Goal: Task Accomplishment & Management: Use online tool/utility

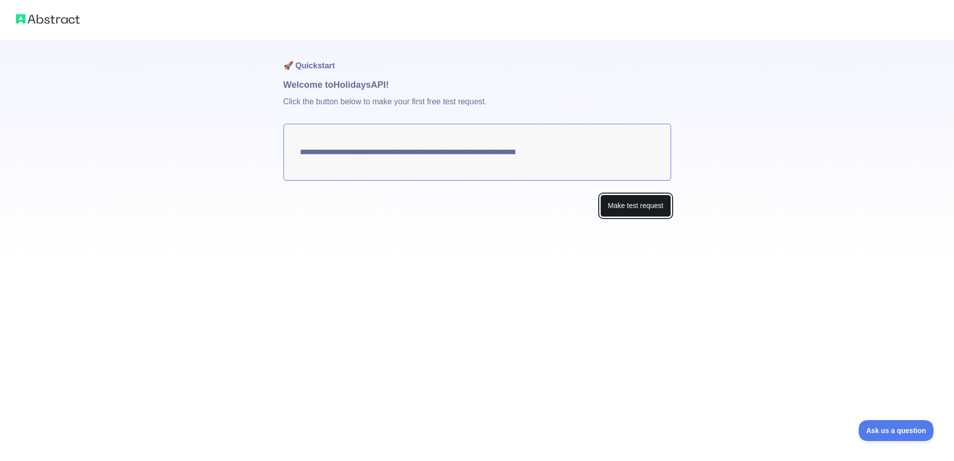
click at [627, 208] on button "Make test request" at bounding box center [635, 206] width 70 height 22
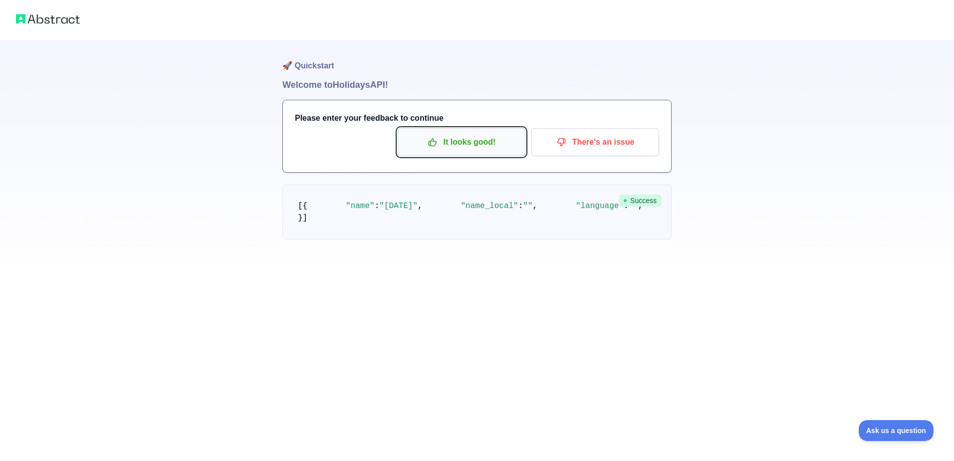
click at [454, 146] on p "It looks good!" at bounding box center [461, 142] width 113 height 17
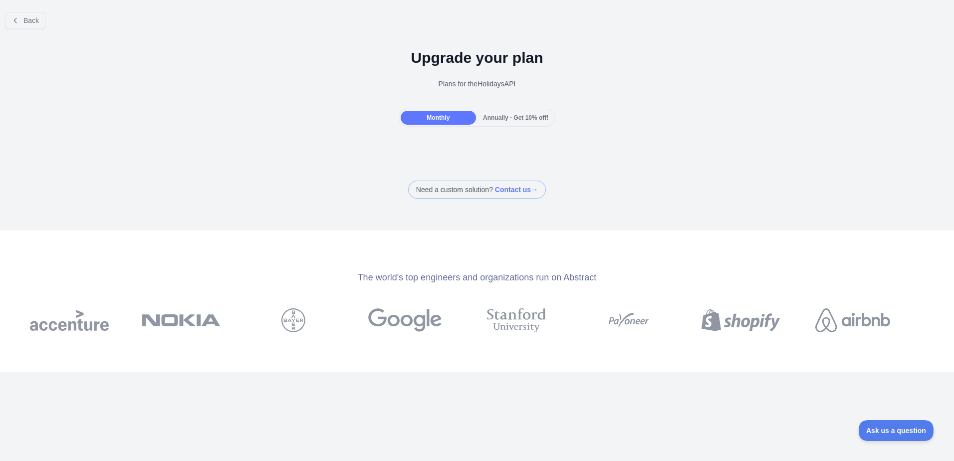
click at [445, 117] on span "Monthly" at bounding box center [438, 117] width 23 height 7
click at [32, 22] on span "Back" at bounding box center [30, 20] width 15 height 8
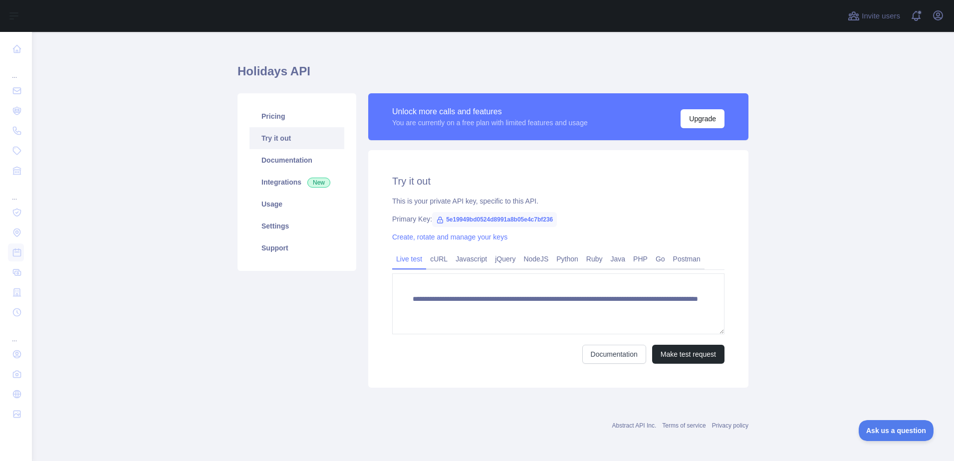
scroll to position [13, 0]
drag, startPoint x: 440, startPoint y: 219, endPoint x: 548, endPoint y: 221, distance: 107.8
click at [548, 221] on span "5e19949bd0524d8991a8b05e4c7bf236" at bounding box center [494, 219] width 125 height 15
drag, startPoint x: 548, startPoint y: 221, endPoint x: 529, endPoint y: 220, distance: 19.0
copy span "5e19949bd0524d8991a8b05e4c7bf236"
